Goal: Navigation & Orientation: Find specific page/section

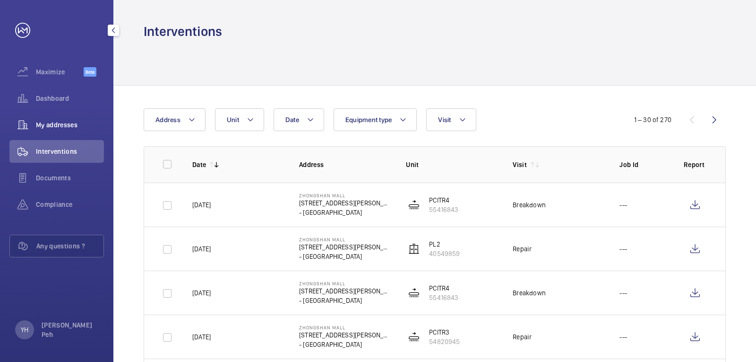
click at [56, 124] on span "My addresses" at bounding box center [70, 124] width 68 height 9
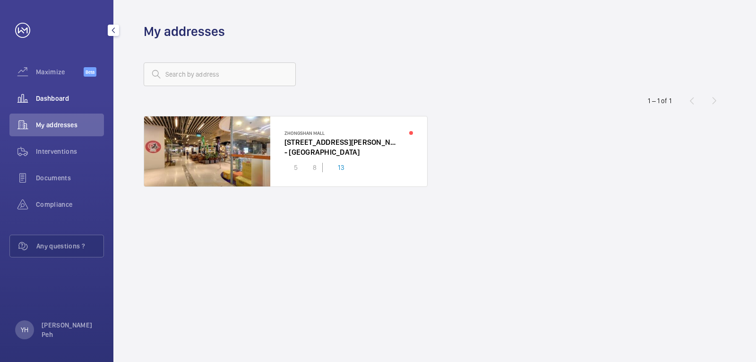
click at [57, 105] on div "Dashboard" at bounding box center [56, 98] width 95 height 23
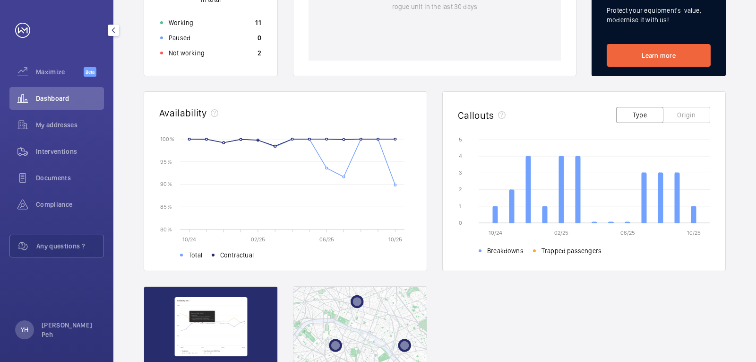
scroll to position [95, 0]
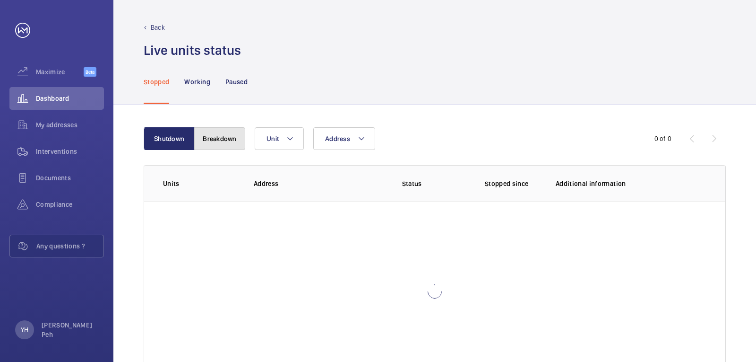
click at [211, 145] on button "Breakdown" at bounding box center [219, 138] width 51 height 23
click at [174, 139] on button "Shutdown" at bounding box center [169, 138] width 51 height 23
click at [209, 140] on button "Breakdown" at bounding box center [219, 138] width 51 height 23
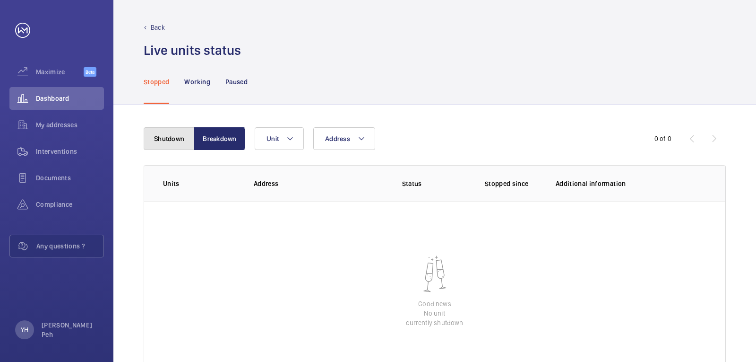
click at [187, 135] on button "Shutdown" at bounding box center [169, 138] width 51 height 23
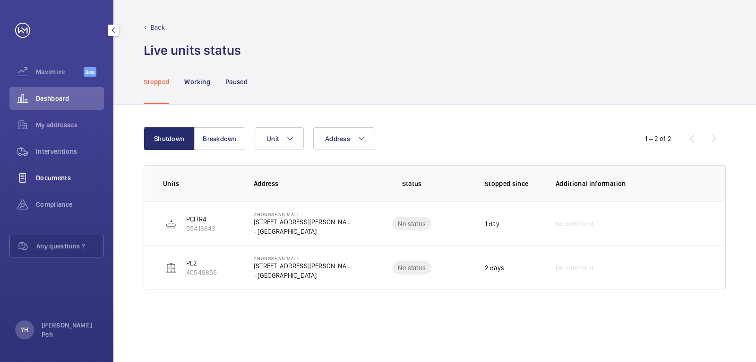
click at [66, 174] on span "Documents" at bounding box center [70, 177] width 68 height 9
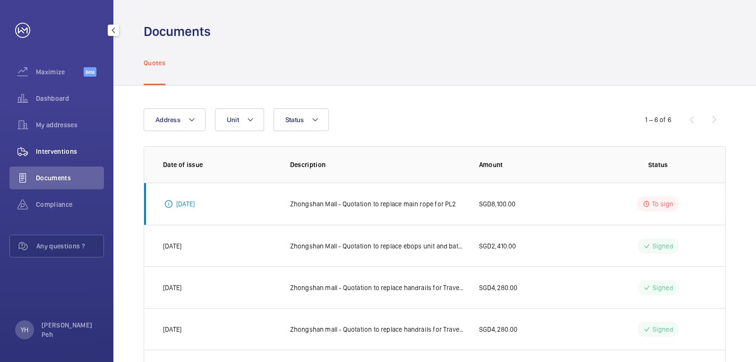
click at [66, 154] on span "Interventions" at bounding box center [70, 151] width 68 height 9
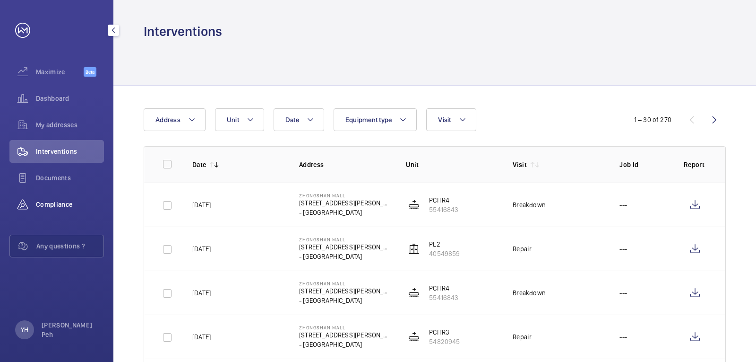
click at [70, 202] on span "Compliance" at bounding box center [70, 203] width 68 height 9
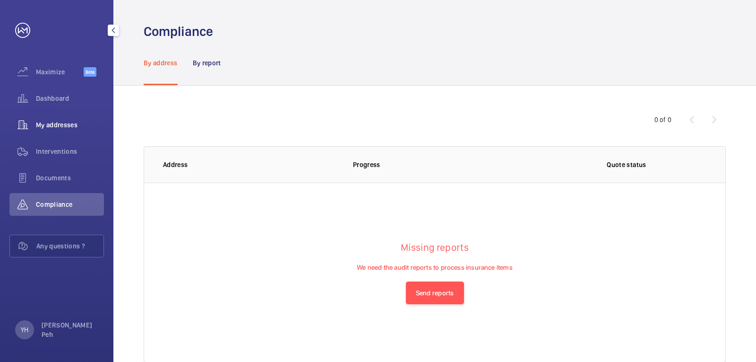
click at [60, 124] on span "My addresses" at bounding box center [70, 124] width 68 height 9
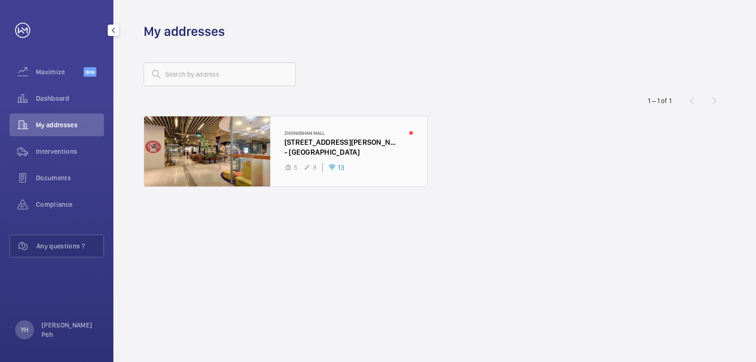
click at [196, 141] on div at bounding box center [285, 151] width 283 height 70
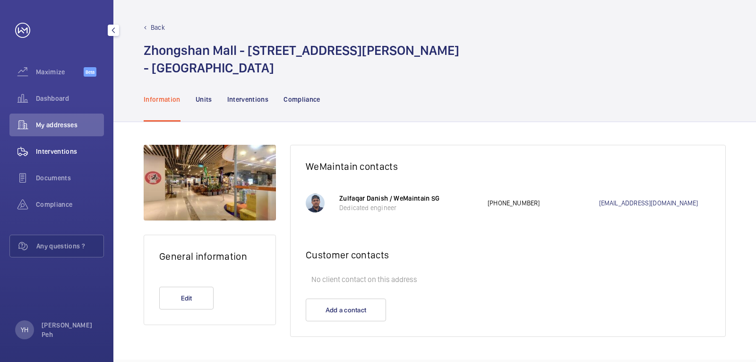
click at [68, 154] on span "Interventions" at bounding box center [70, 151] width 68 height 9
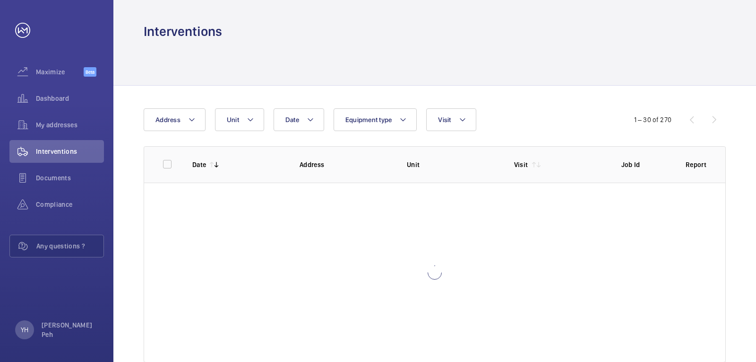
scroll to position [23, 0]
